Goal: Book appointment/travel/reservation

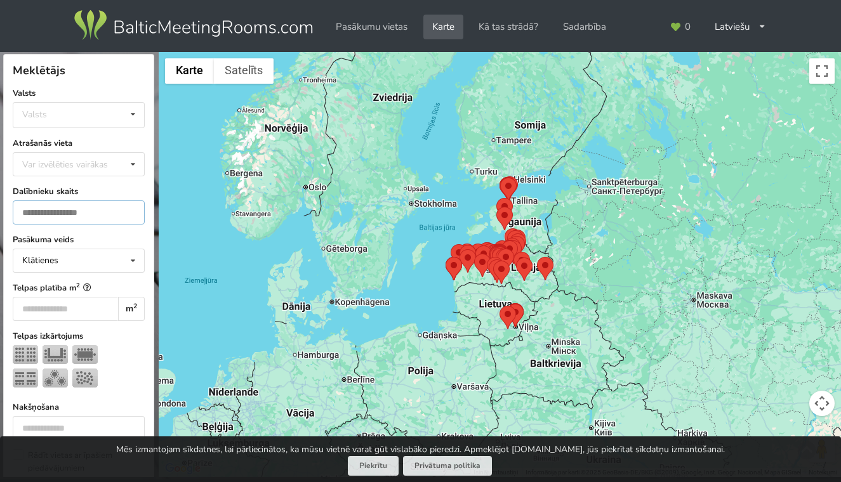
click at [104, 213] on input "number" at bounding box center [79, 212] width 132 height 24
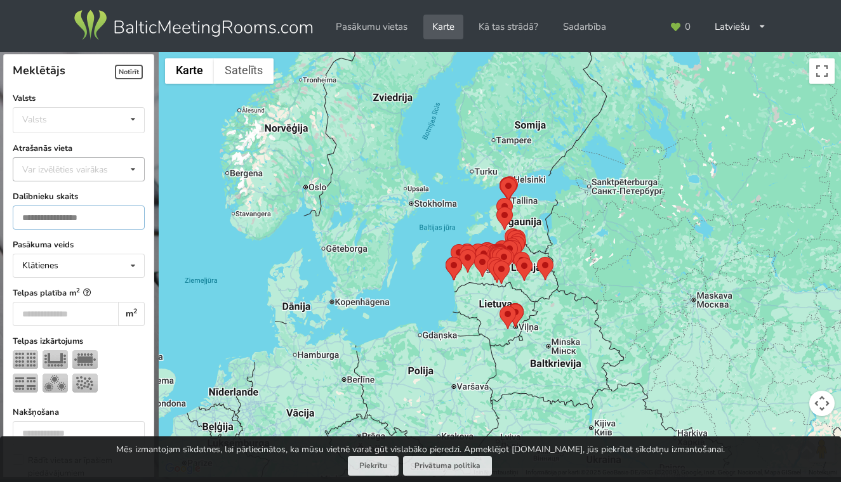
type input "**"
click at [99, 173] on div "Var izvēlēties vairākas" at bounding box center [77, 169] width 117 height 15
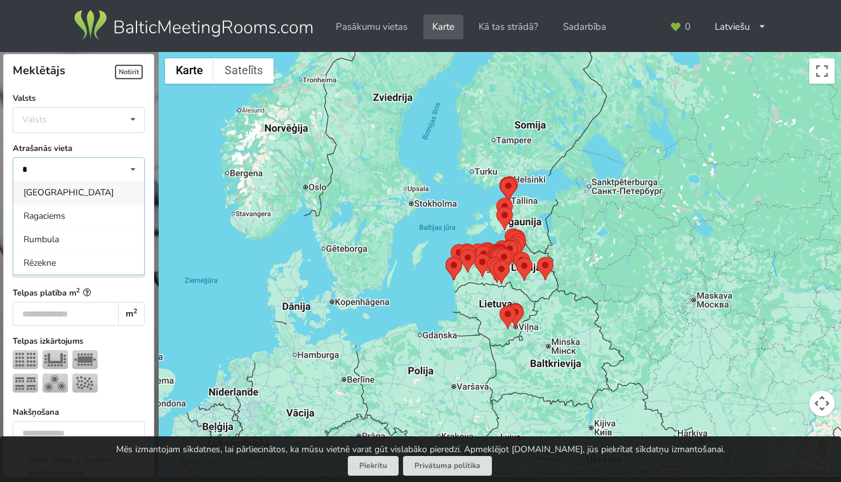
type input "*"
click at [58, 188] on div "Rīga" at bounding box center [78, 192] width 131 height 23
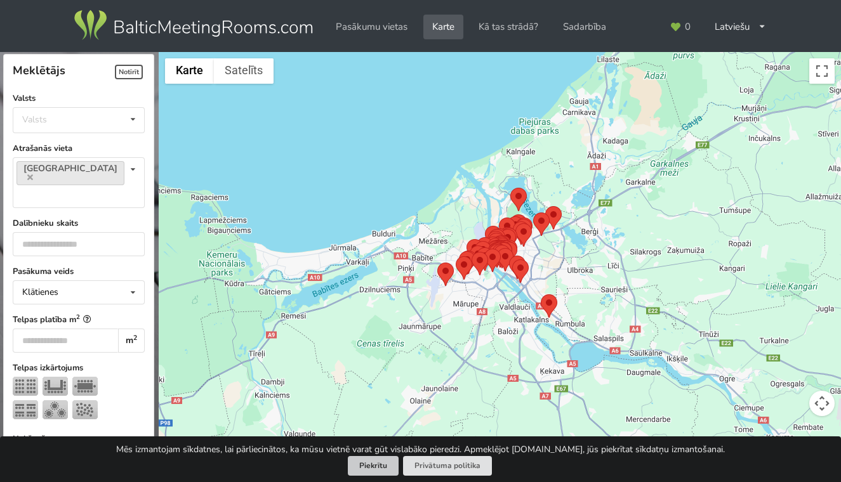
click at [381, 471] on button "Piekrītu" at bounding box center [373, 466] width 51 height 20
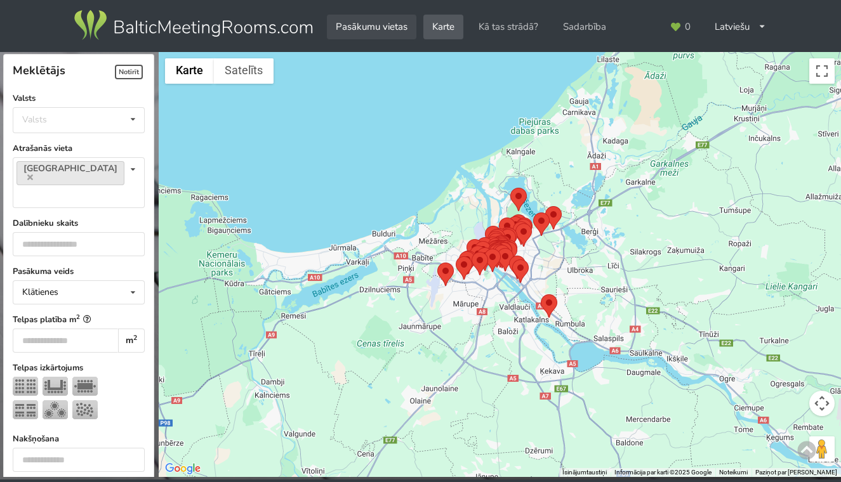
click at [386, 26] on link "Pasākumu vietas" at bounding box center [371, 27] width 89 height 25
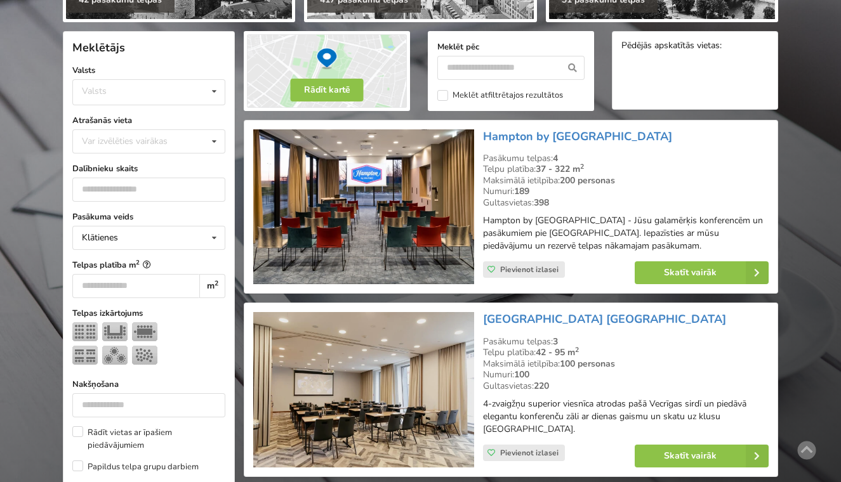
scroll to position [257, 0]
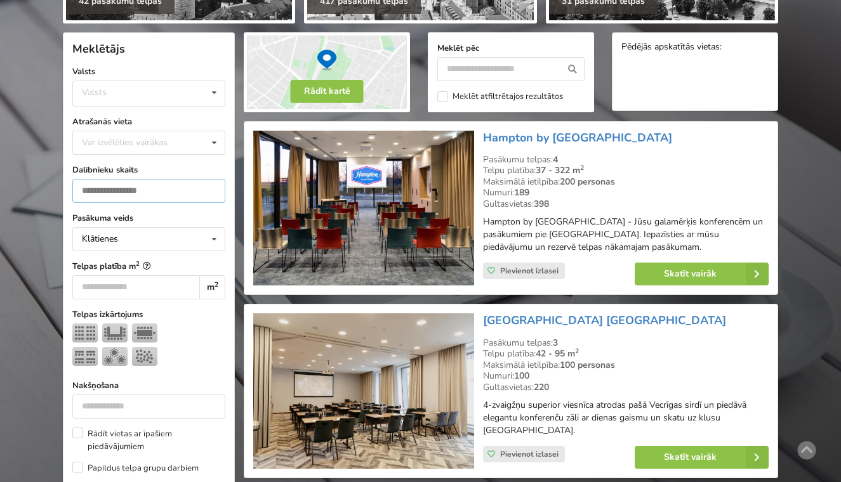
click at [144, 196] on input "number" at bounding box center [148, 191] width 153 height 24
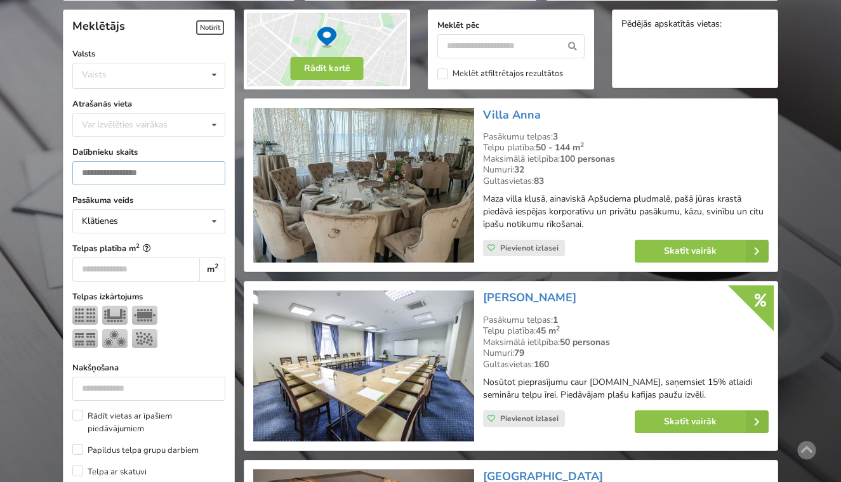
scroll to position [284, 0]
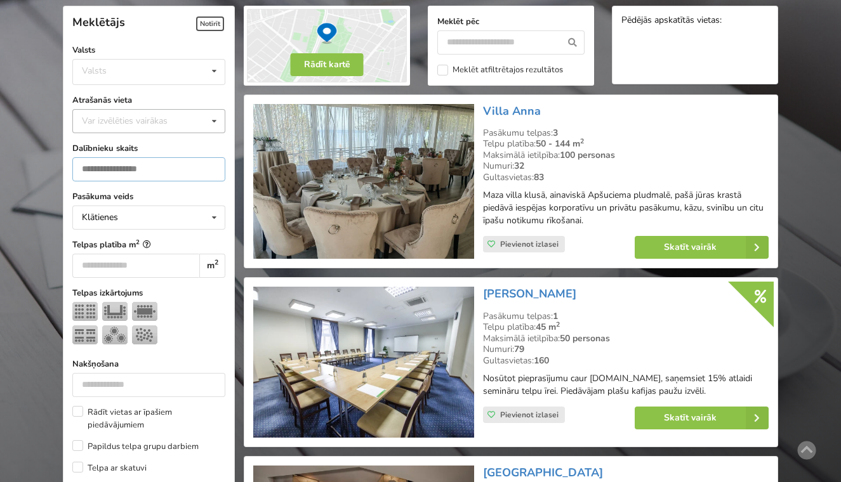
type input "**"
click at [147, 124] on div "Var izvēlēties vairākas" at bounding box center [137, 121] width 117 height 15
type input "**"
click at [138, 145] on div "[GEOGRAPHIC_DATA]" at bounding box center [149, 144] width 152 height 23
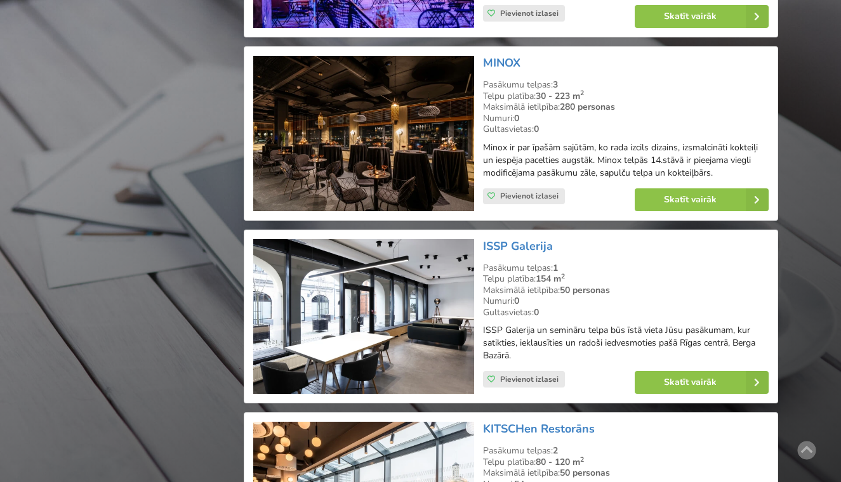
scroll to position [2427, 0]
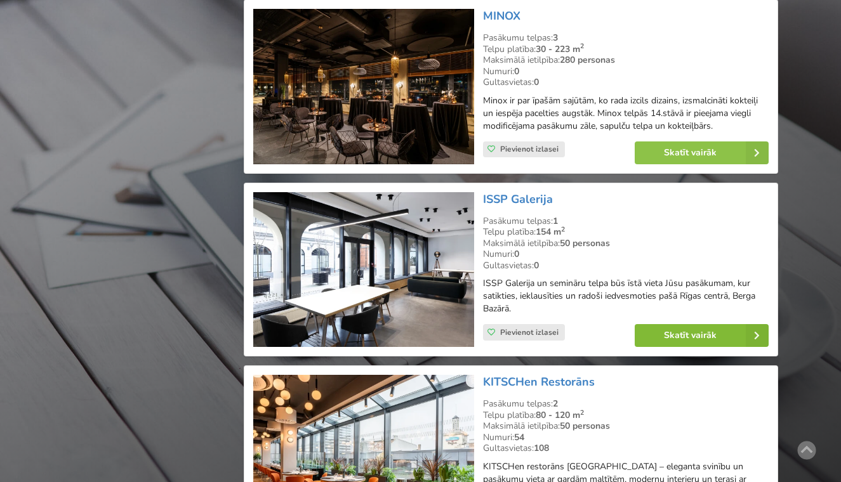
click at [673, 324] on link "Skatīt vairāk" at bounding box center [701, 335] width 134 height 23
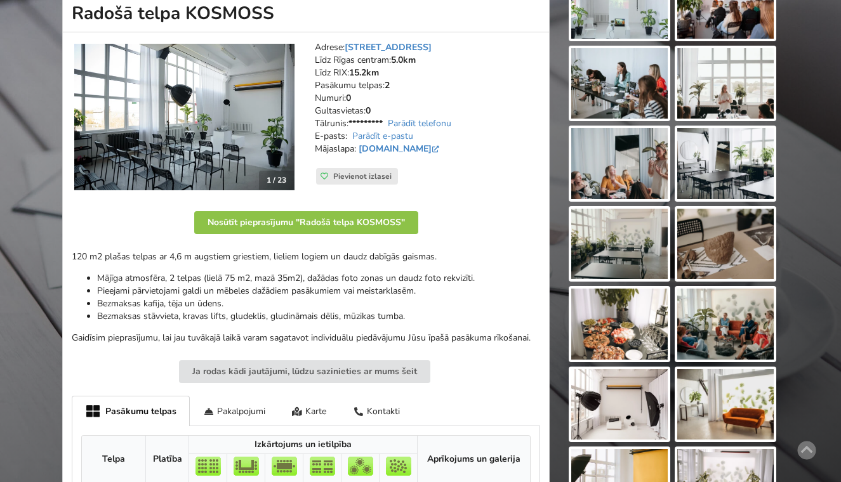
scroll to position [187, 0]
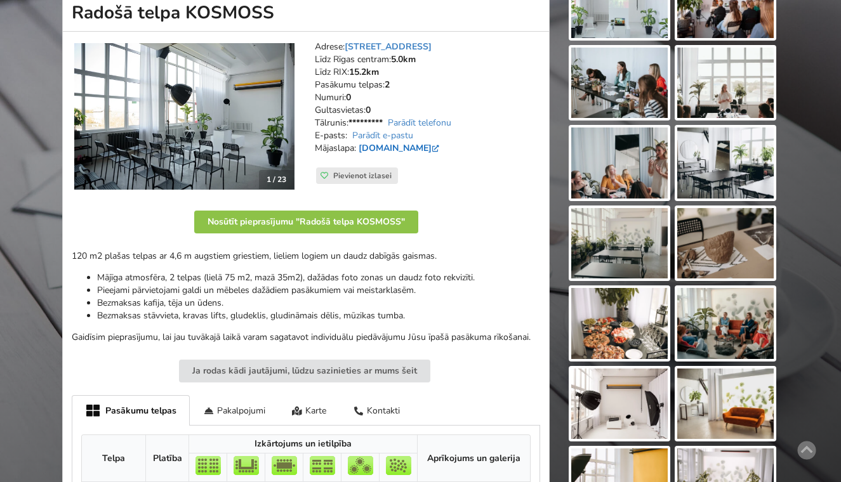
click at [442, 142] on link "www.telpakosmoss.lv" at bounding box center [399, 148] width 83 height 12
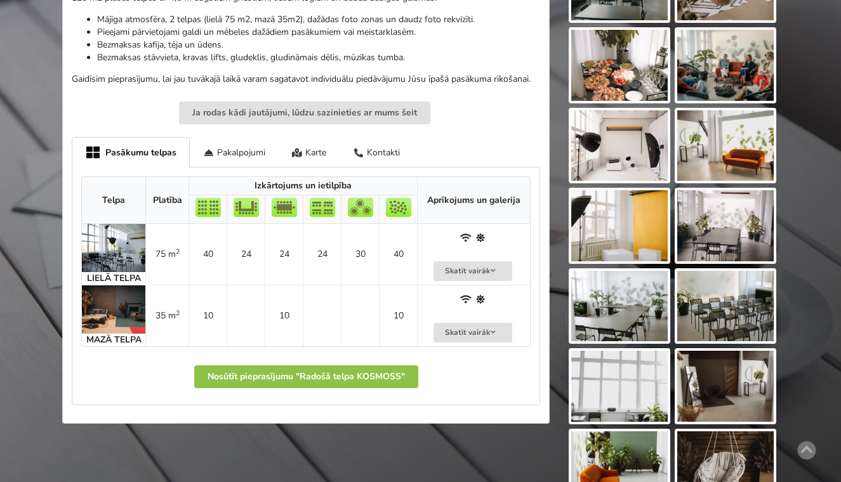
scroll to position [455, 0]
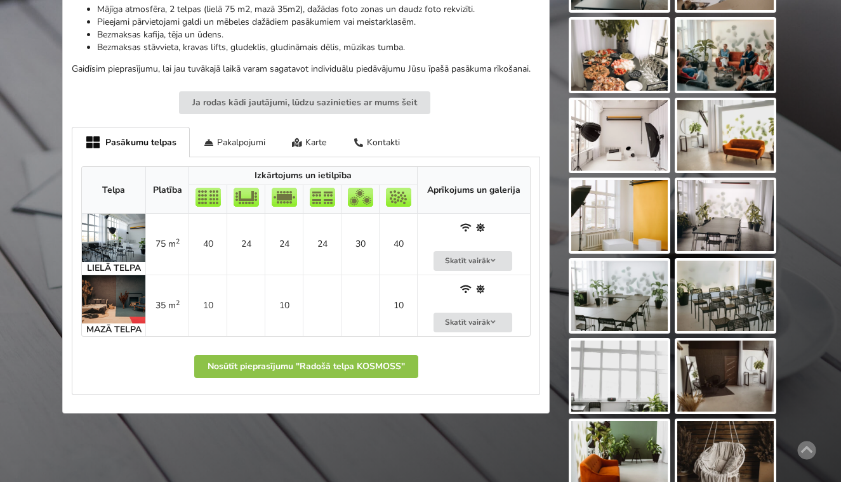
click at [124, 235] on img at bounding box center [113, 238] width 63 height 48
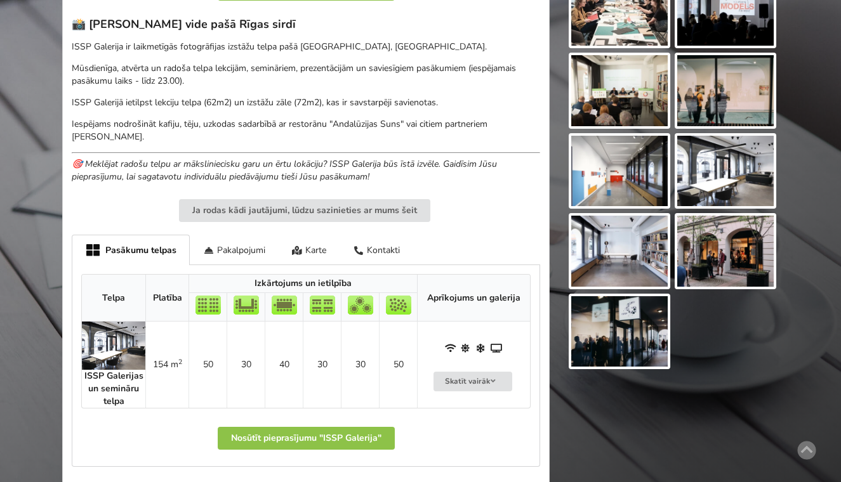
scroll to position [447, 0]
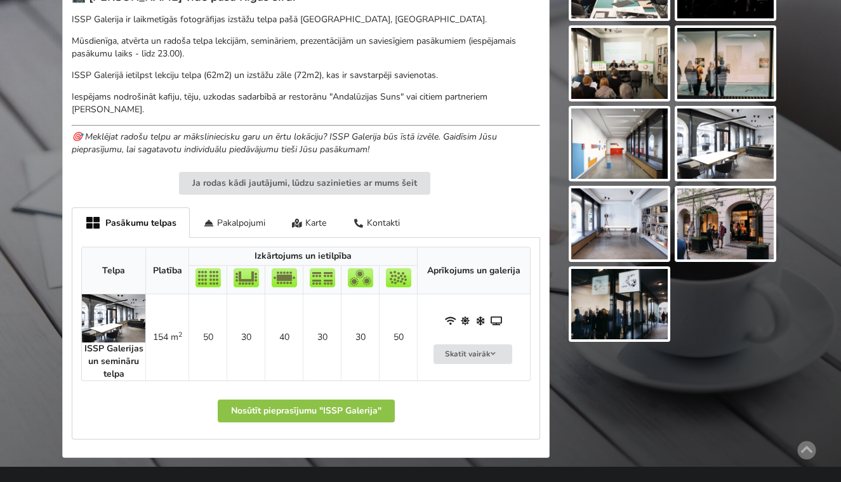
click at [103, 322] on img at bounding box center [113, 318] width 63 height 48
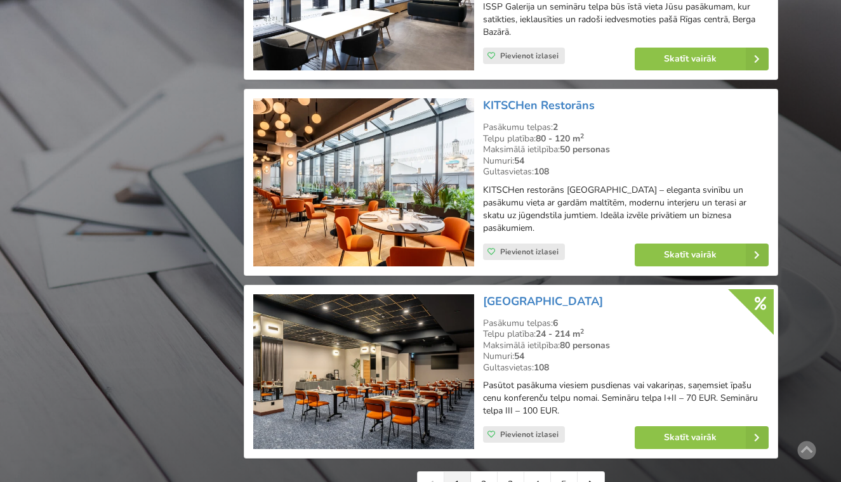
scroll to position [2724, 0]
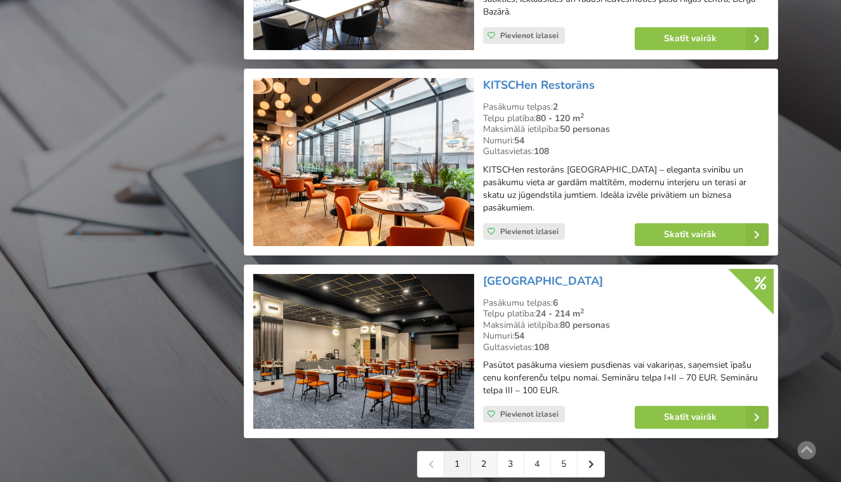
click at [489, 452] on link "2" at bounding box center [484, 464] width 27 height 25
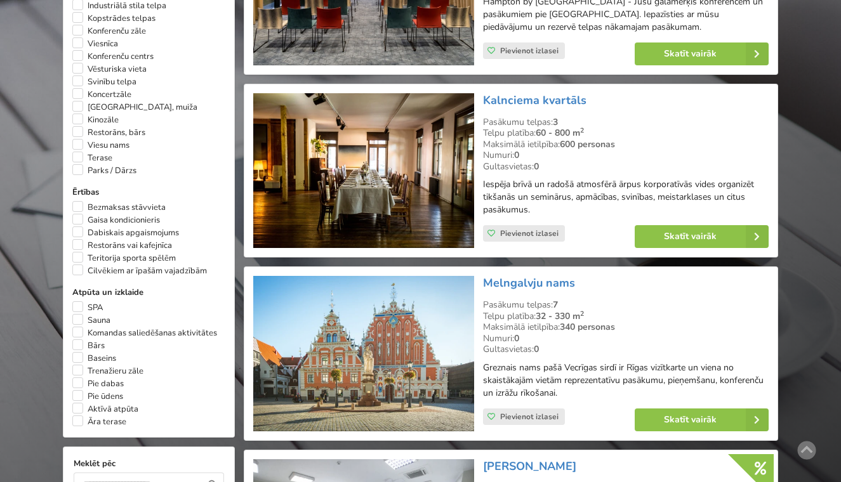
scroll to position [847, 0]
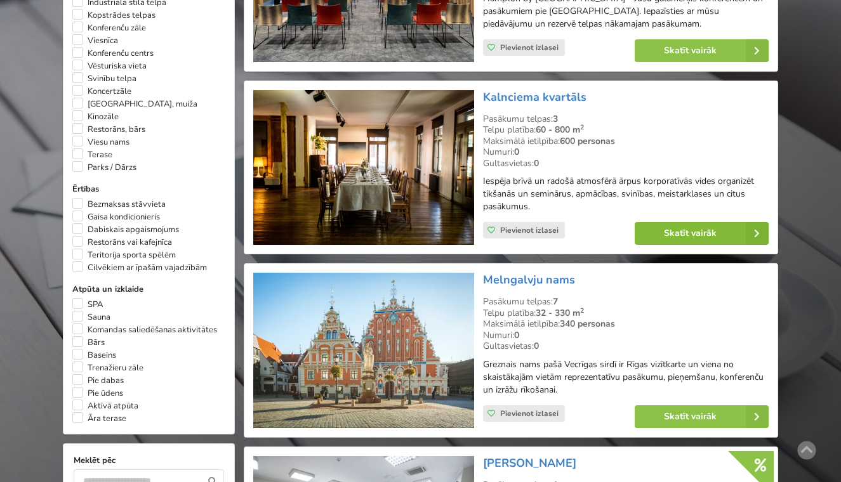
click at [676, 228] on link "Skatīt vairāk" at bounding box center [701, 233] width 134 height 23
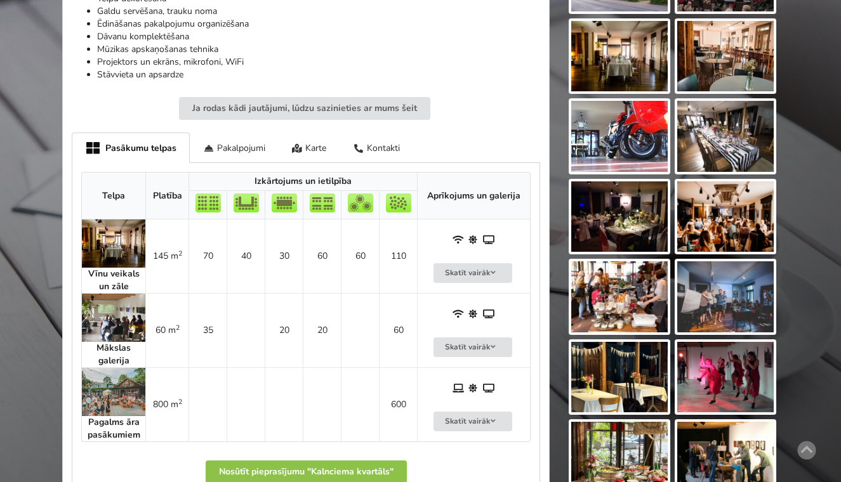
scroll to position [539, 0]
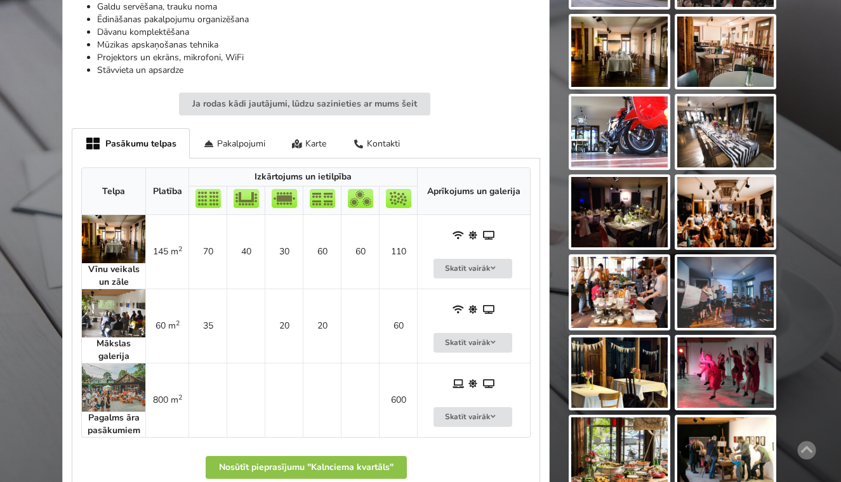
click at [117, 303] on img at bounding box center [113, 313] width 63 height 48
click at [110, 249] on img at bounding box center [113, 239] width 63 height 48
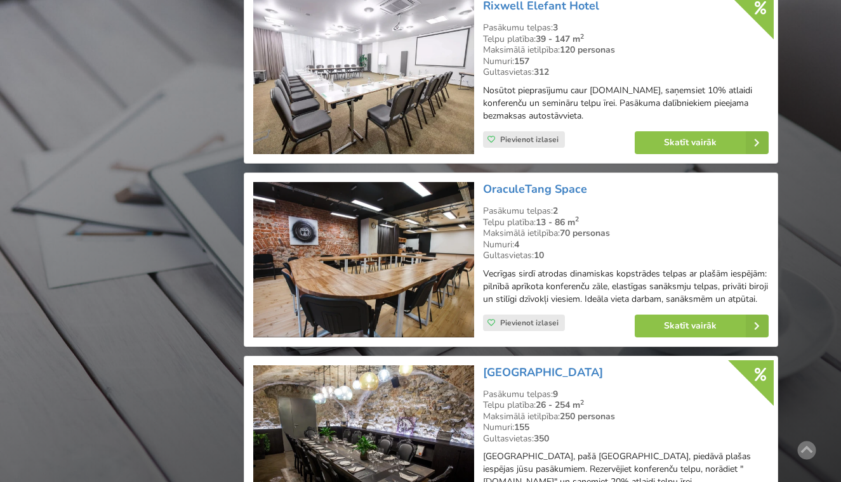
scroll to position [2239, 0]
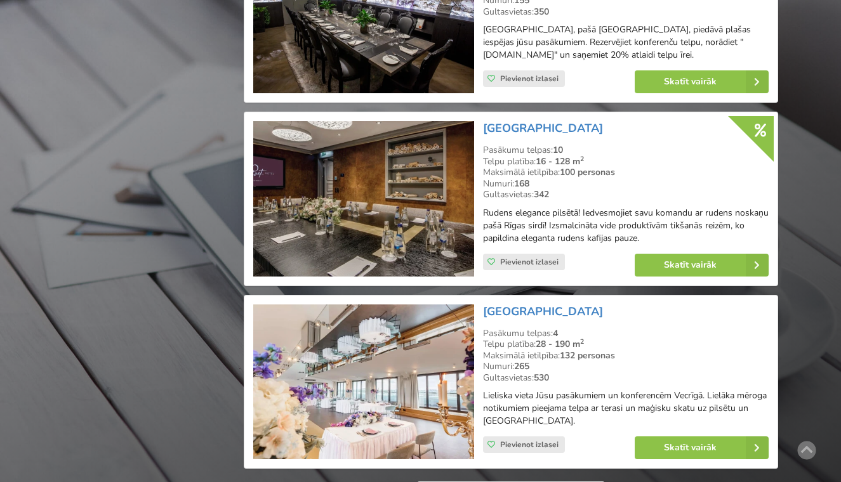
scroll to position [2770, 0]
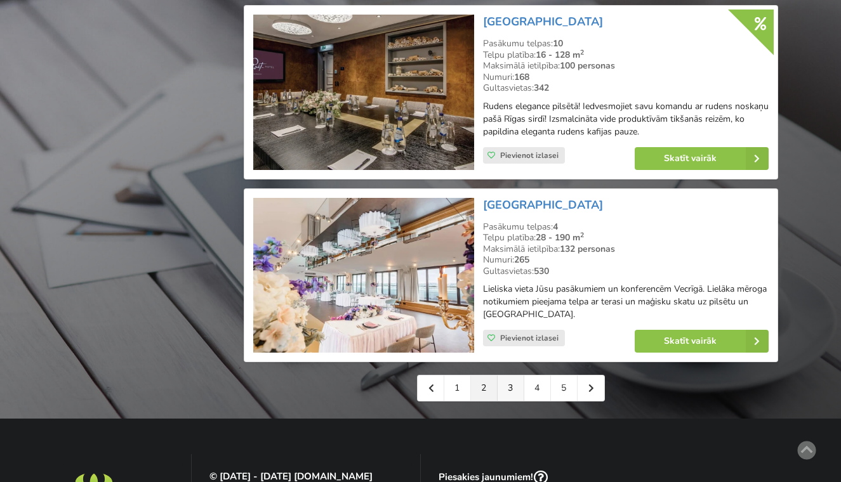
click at [511, 376] on link "3" at bounding box center [510, 388] width 27 height 25
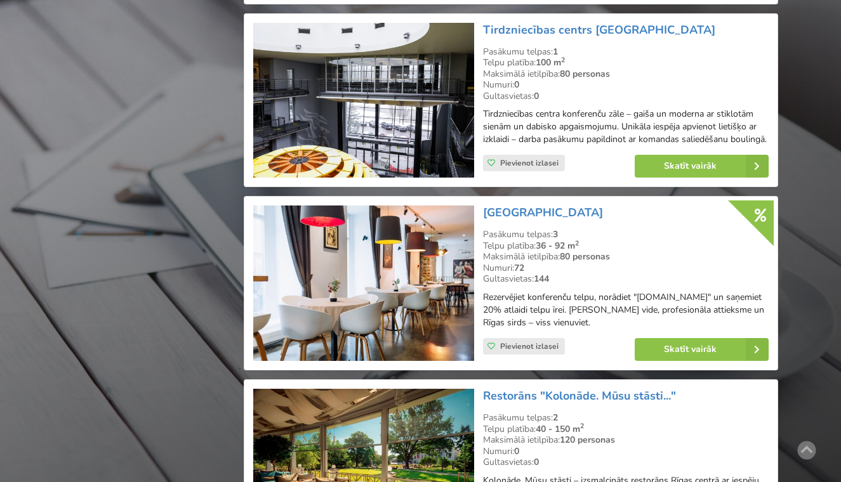
scroll to position [2743, 0]
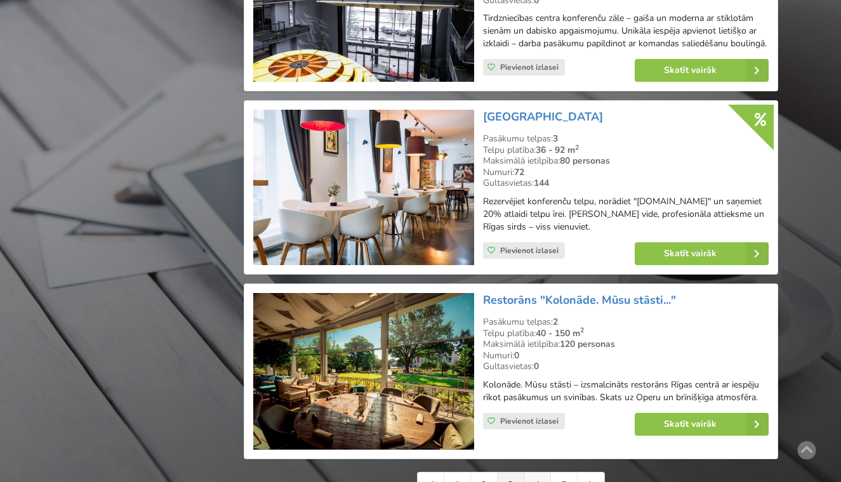
drag, startPoint x: 682, startPoint y: 300, endPoint x: 537, endPoint y: 425, distance: 191.2
click at [537, 473] on link "4" at bounding box center [537, 485] width 27 height 25
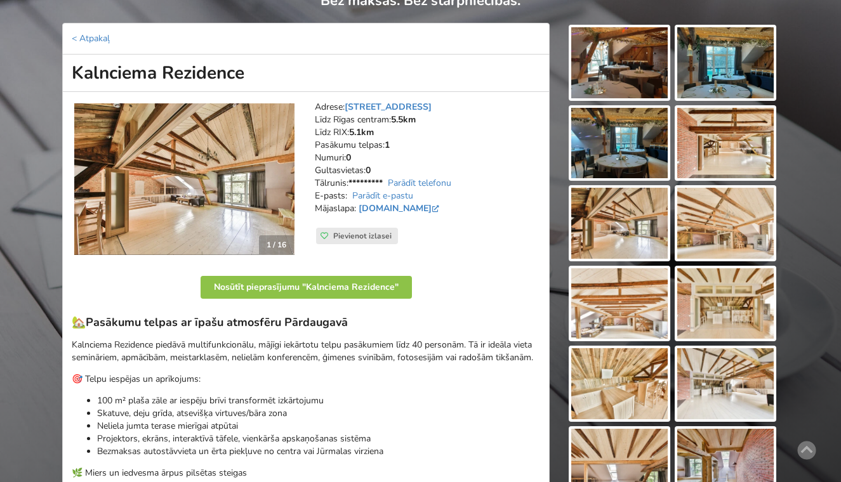
scroll to position [117, 0]
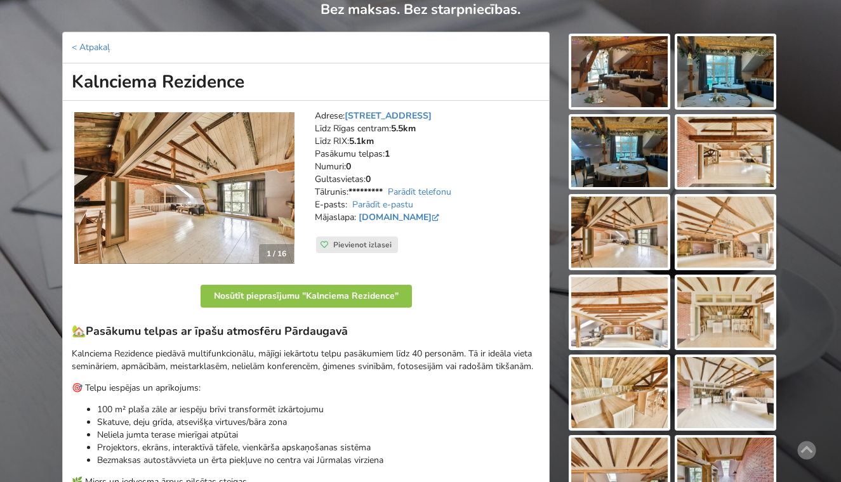
click at [195, 187] on img at bounding box center [184, 188] width 220 height 152
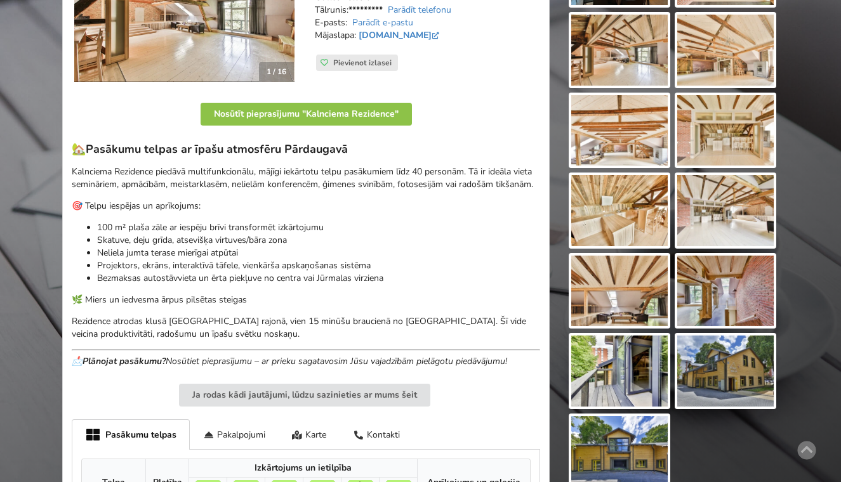
scroll to position [49, 0]
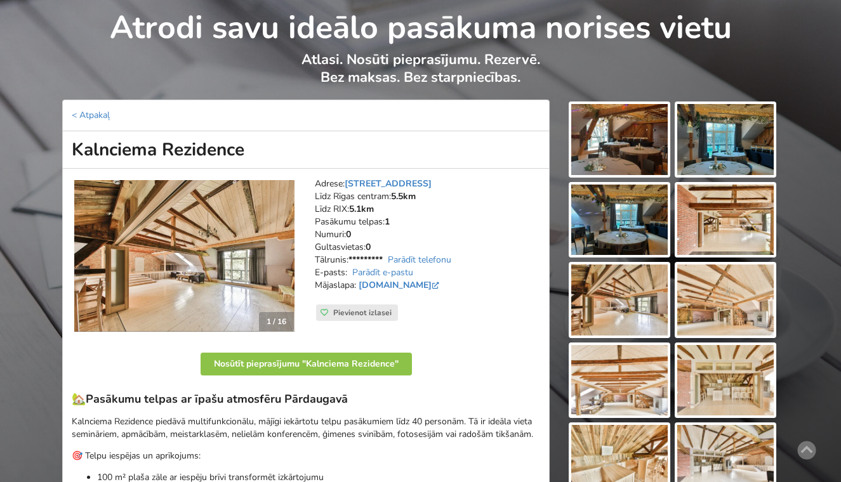
click at [707, 230] on img at bounding box center [725, 220] width 96 height 71
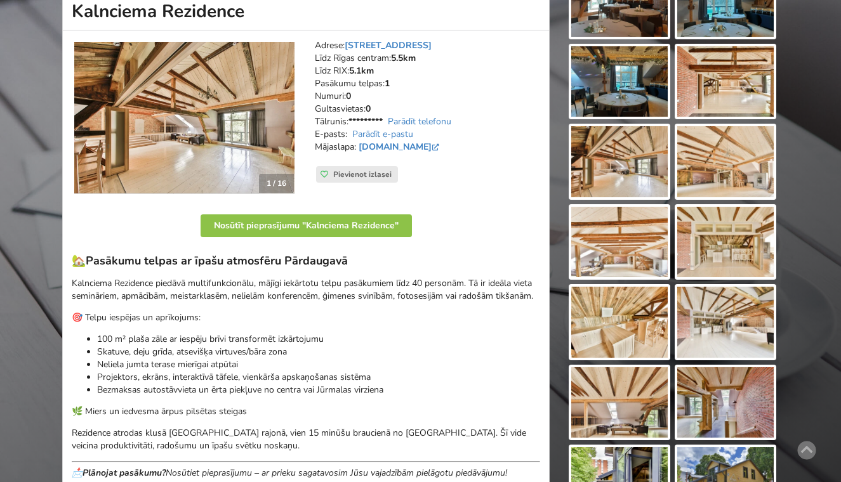
scroll to position [190, 0]
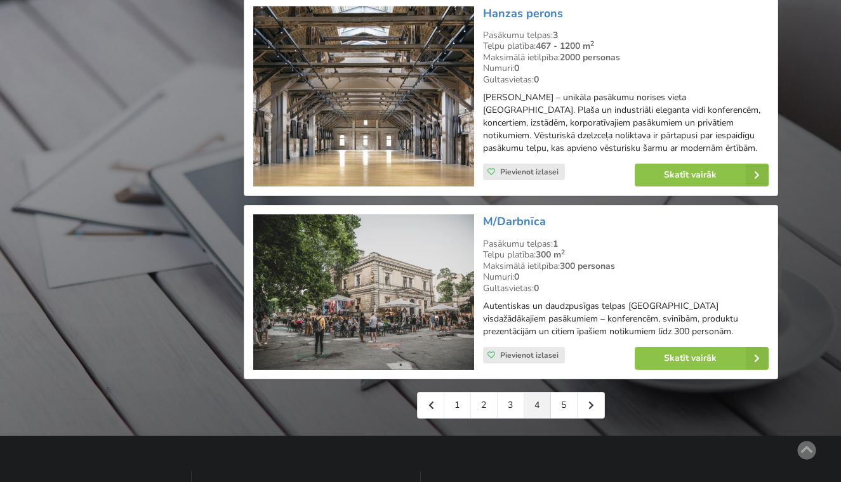
scroll to position [2877, 0]
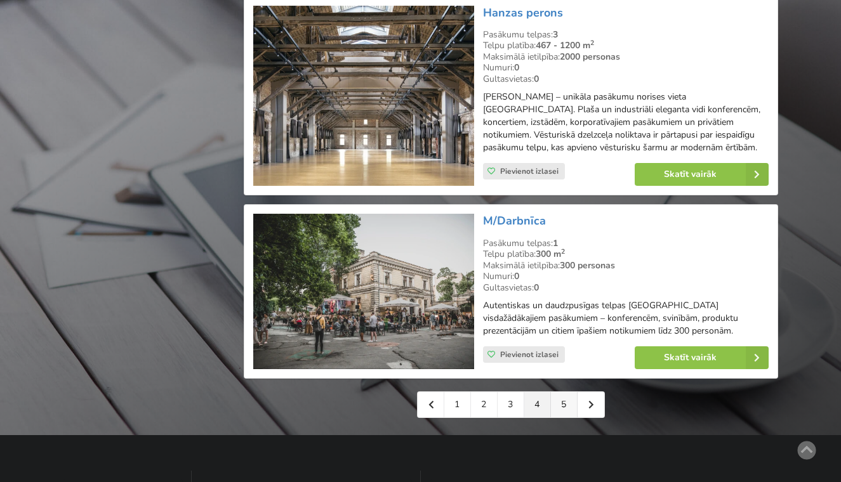
click at [564, 392] on link "5" at bounding box center [564, 404] width 27 height 25
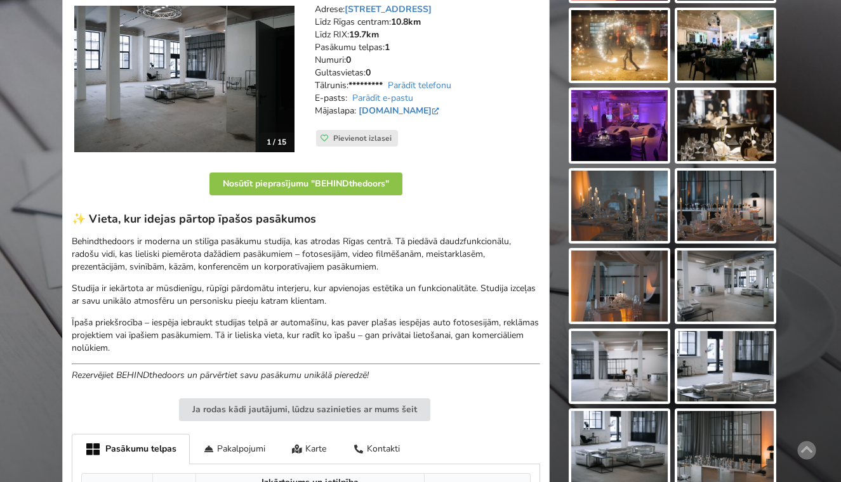
scroll to position [224, 0]
click at [693, 119] on img at bounding box center [725, 125] width 96 height 71
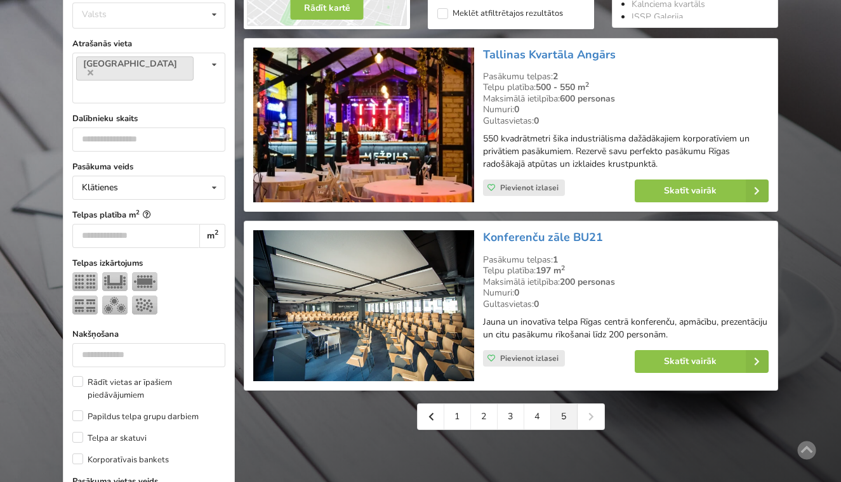
scroll to position [457, 0]
